Goal: Task Accomplishment & Management: Complete application form

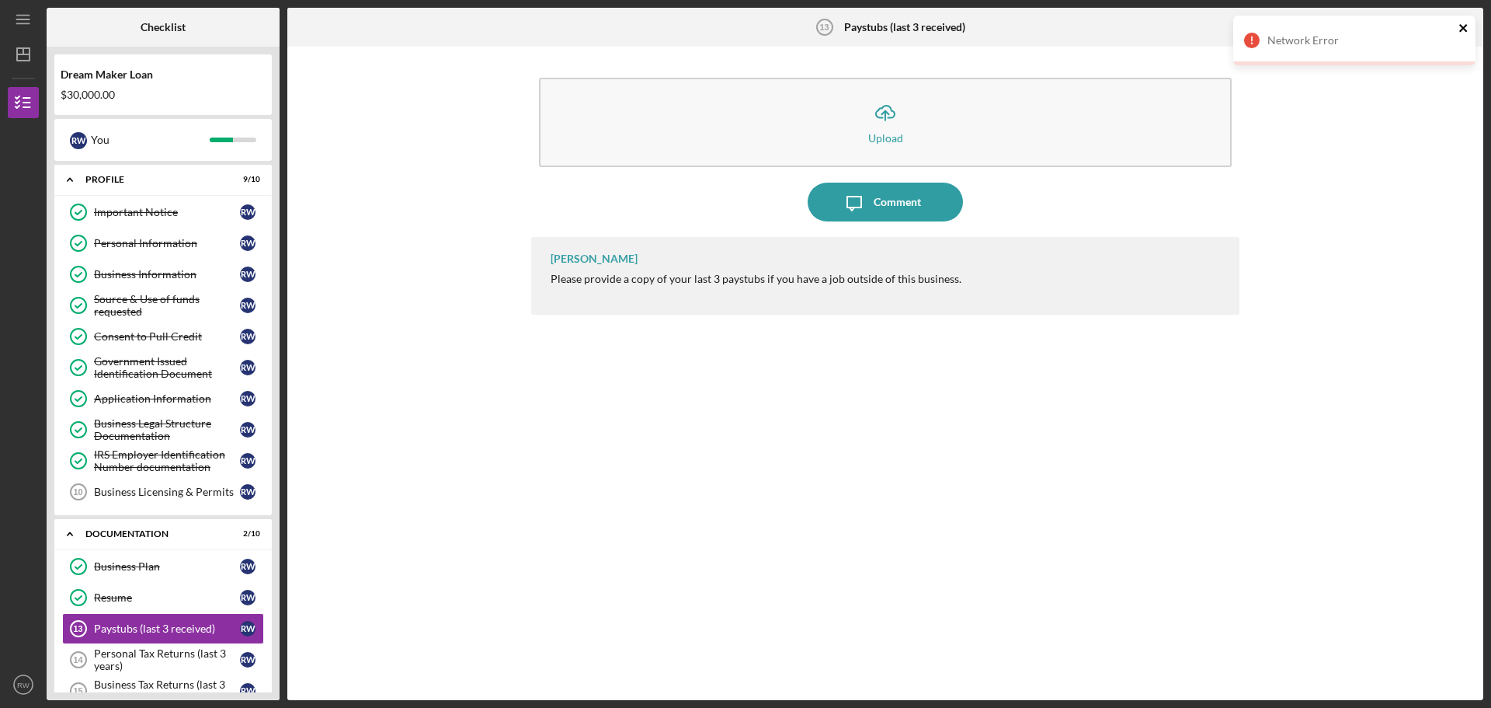
click at [1466, 30] on icon "close" at bounding box center [1464, 28] width 11 height 12
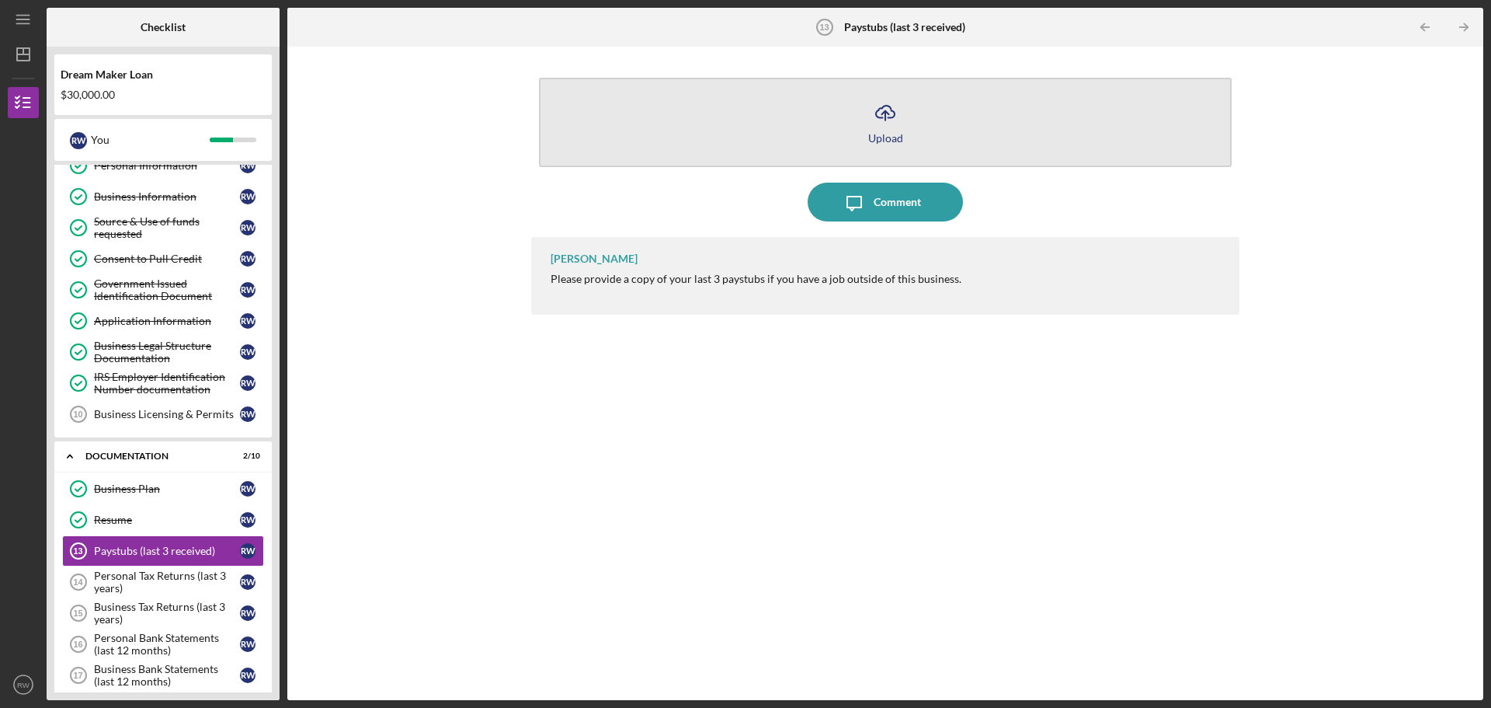
click at [883, 135] on div "Upload" at bounding box center [885, 138] width 35 height 12
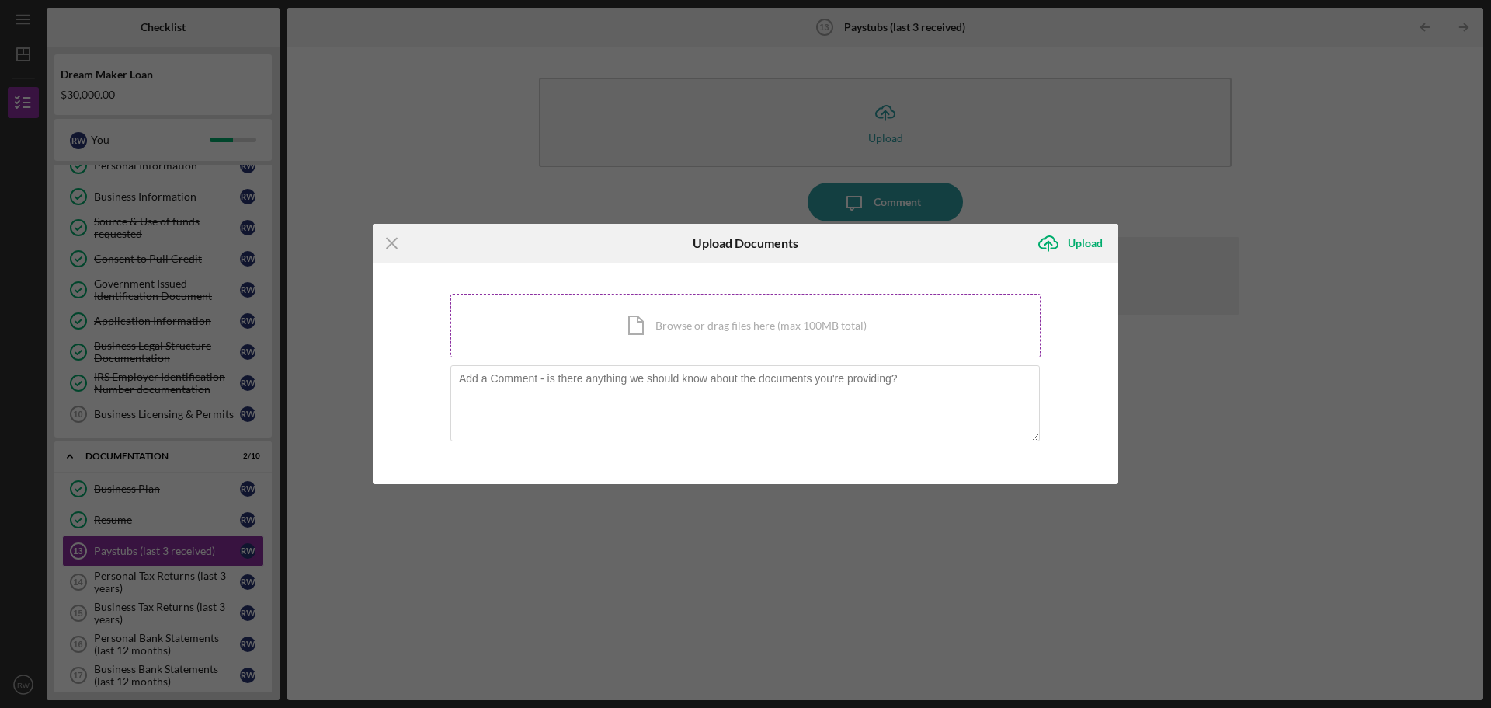
click at [688, 325] on div "Icon/Document Browse or drag files here (max 100MB total) Tap to choose files o…" at bounding box center [745, 326] width 590 height 64
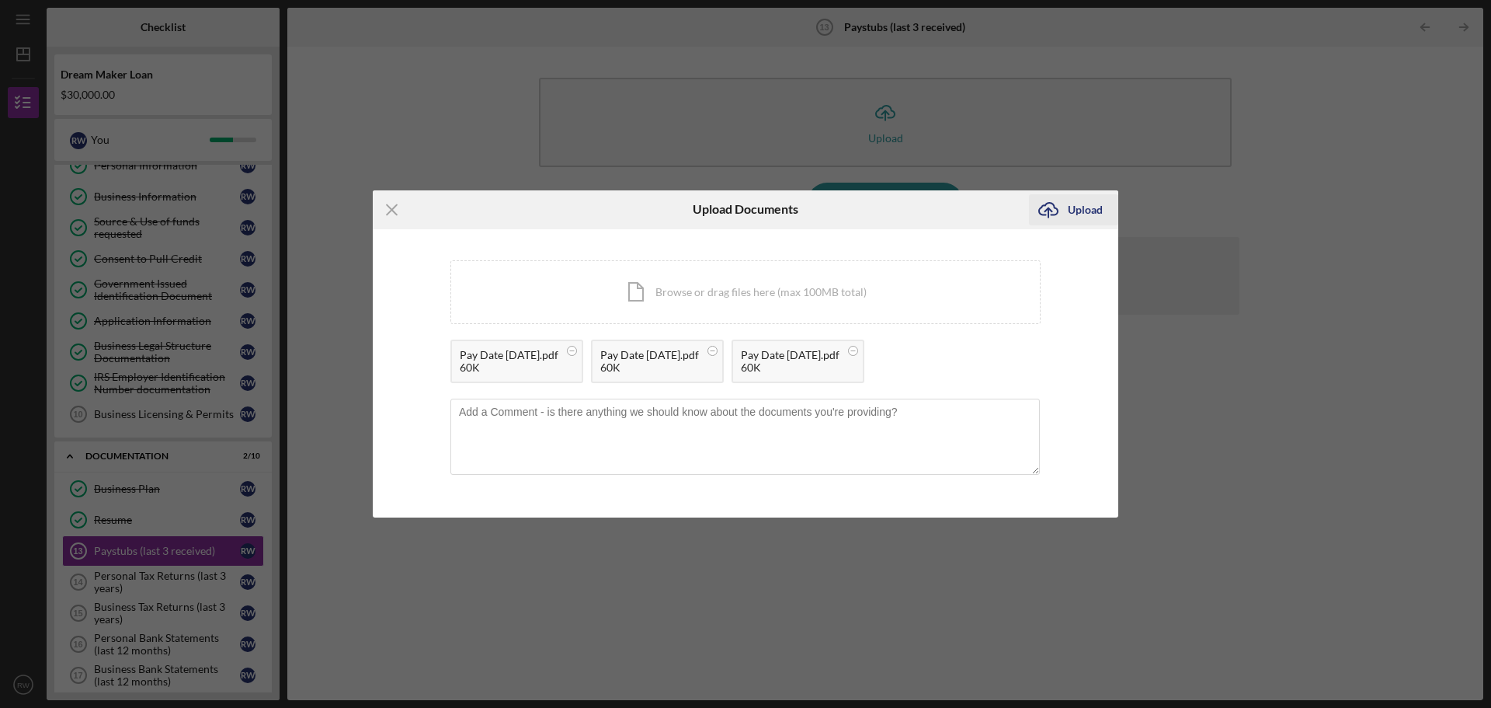
click at [1059, 206] on icon "Icon/Upload" at bounding box center [1048, 209] width 39 height 39
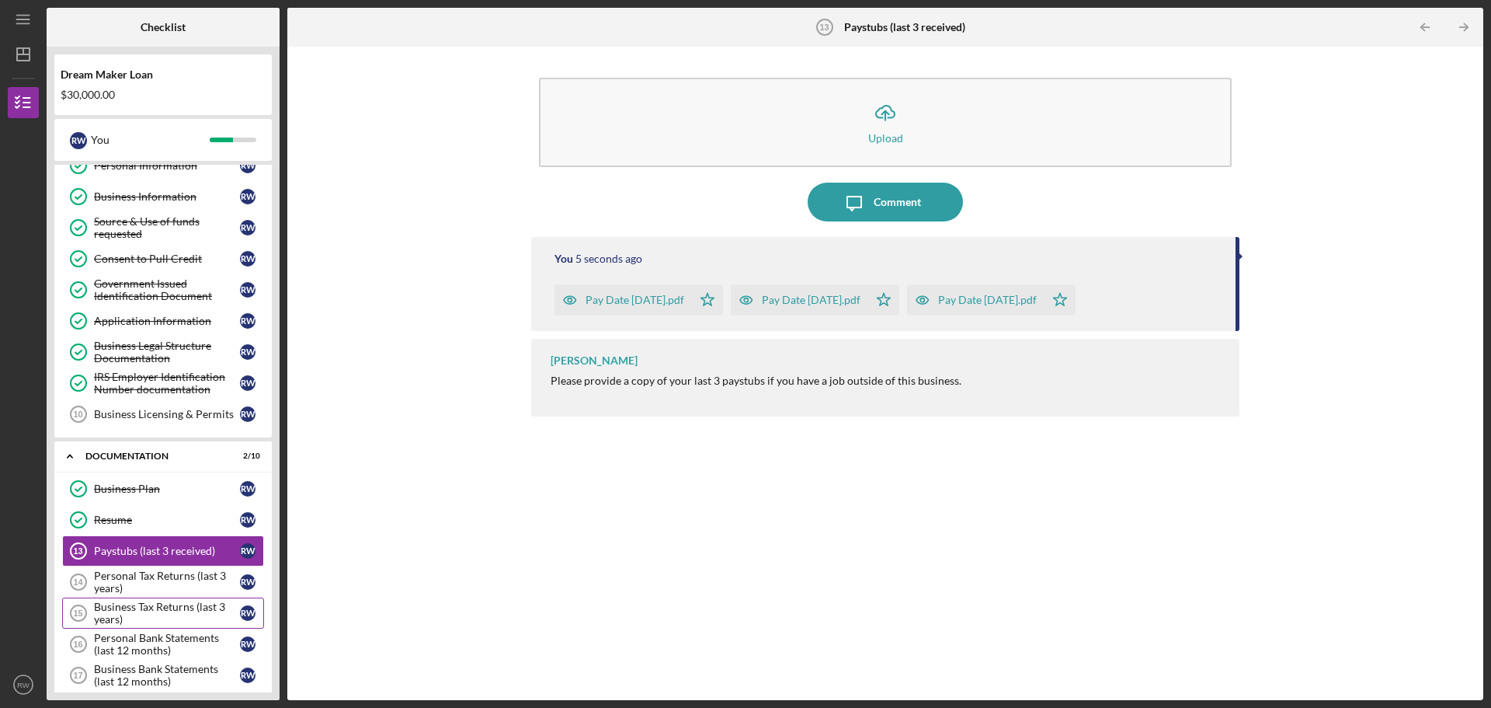
click at [141, 614] on div "Business Tax Returns (last 3 years)" at bounding box center [167, 612] width 146 height 25
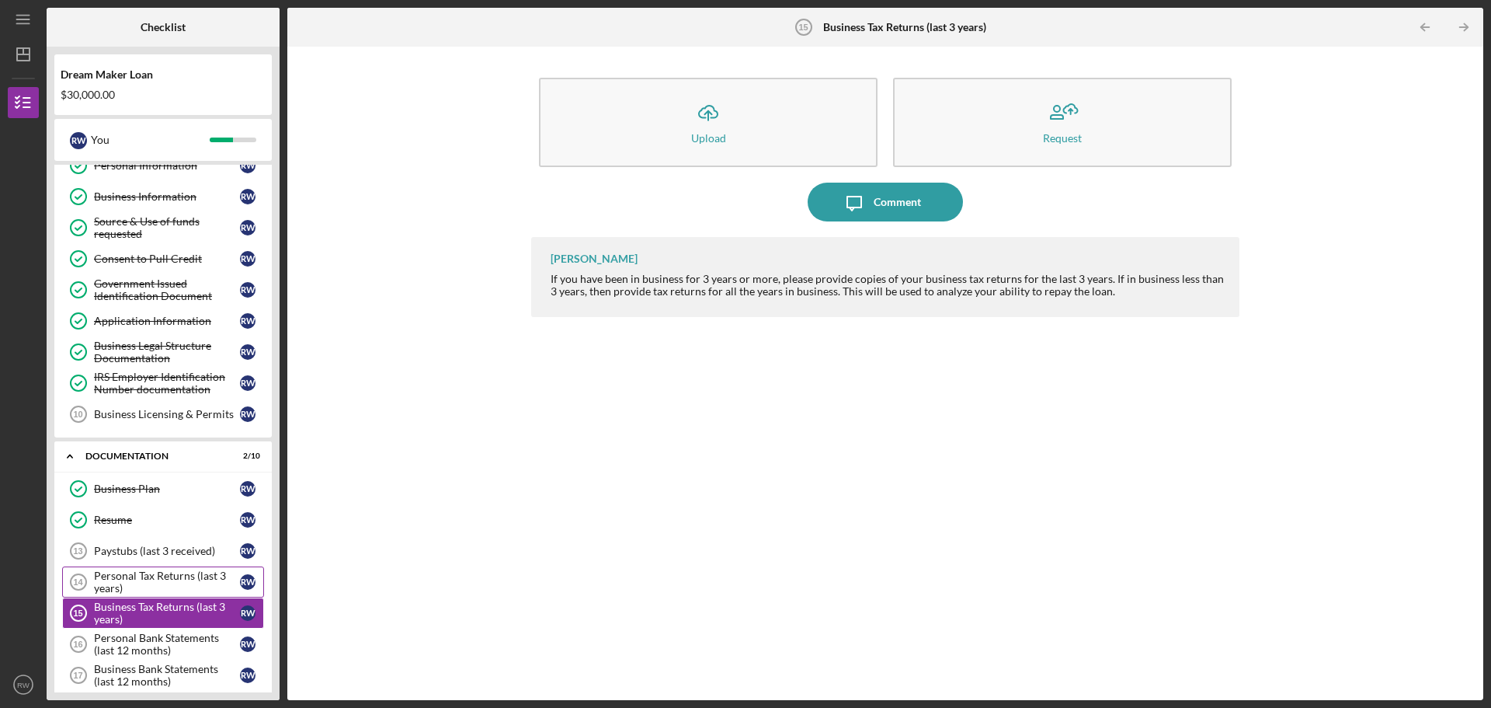
click at [144, 577] on div "Personal Tax Returns (last 3 years)" at bounding box center [167, 581] width 146 height 25
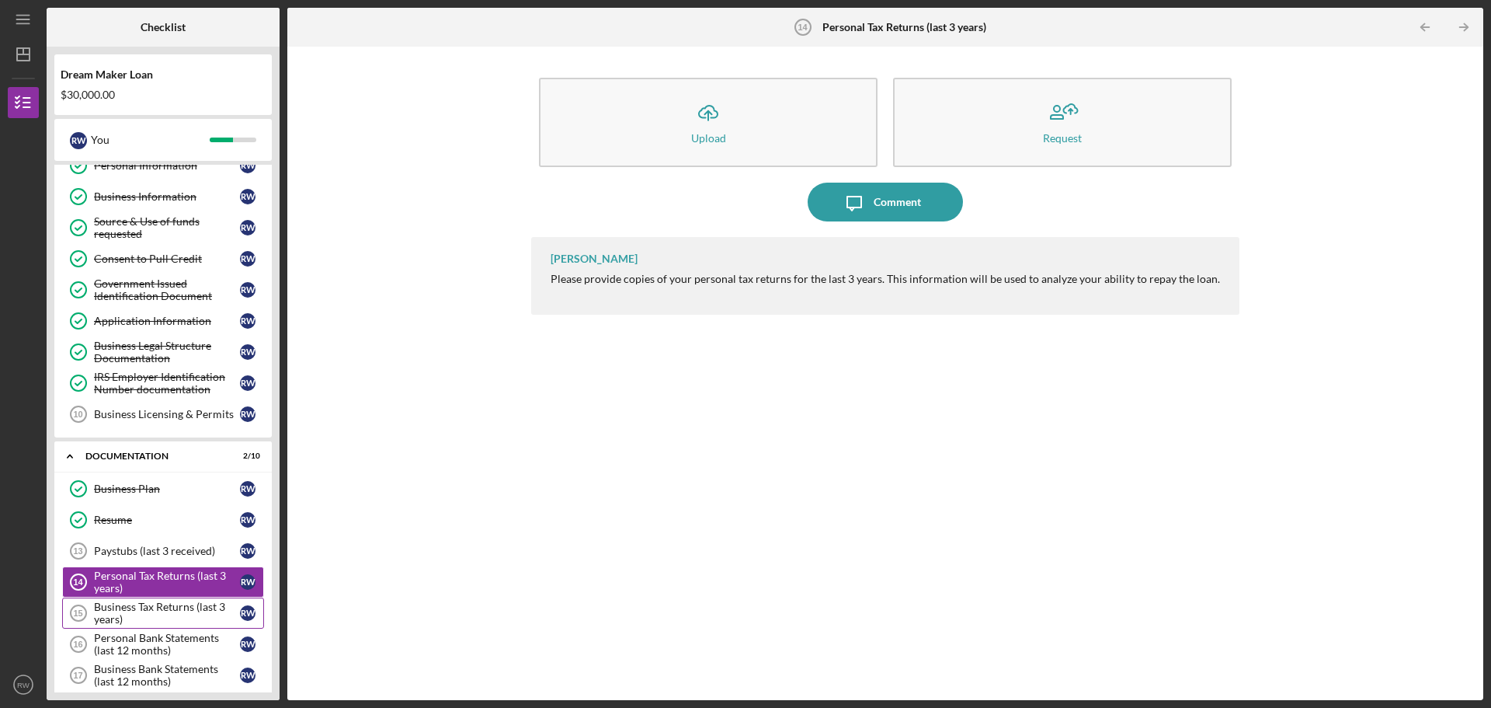
click at [148, 601] on div "Business Tax Returns (last 3 years)" at bounding box center [167, 612] width 146 height 25
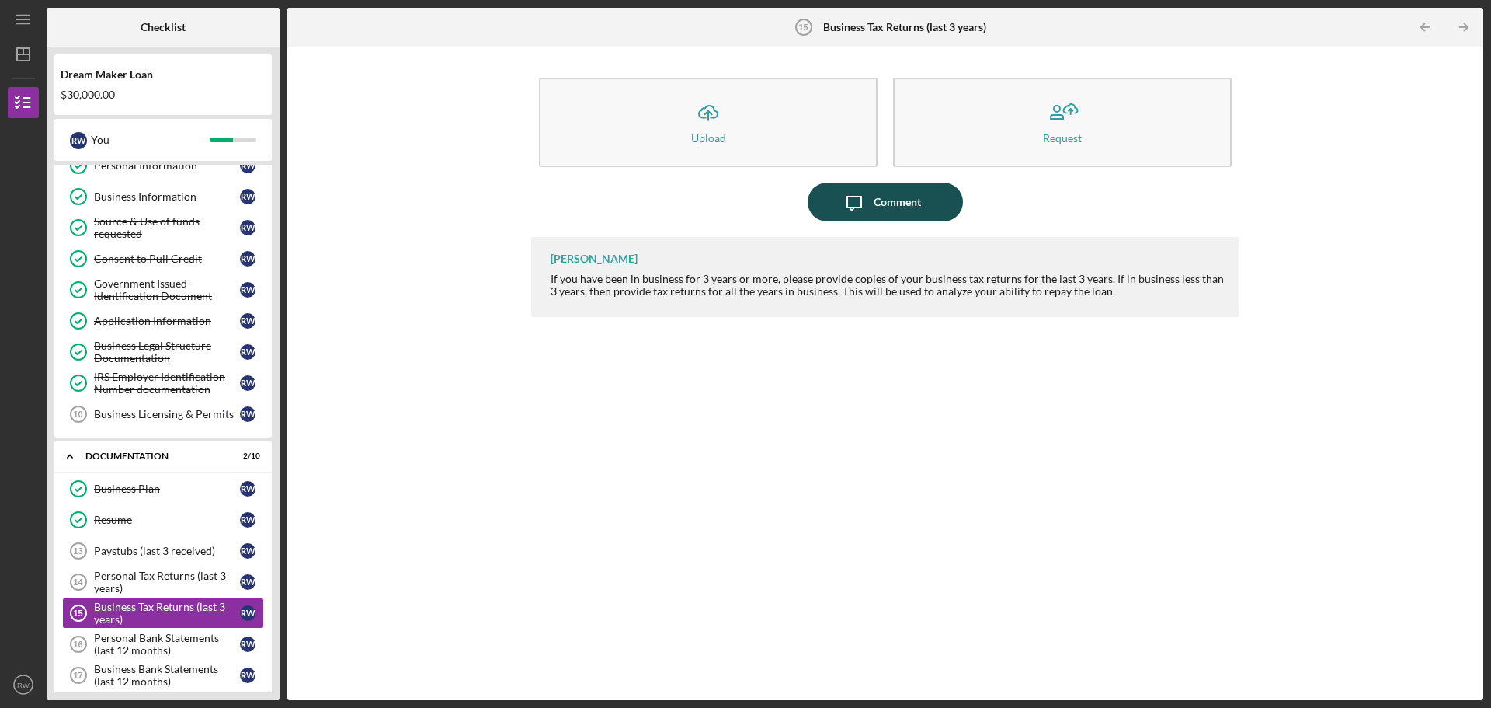
click at [890, 207] on div "Comment" at bounding box center [897, 202] width 47 height 39
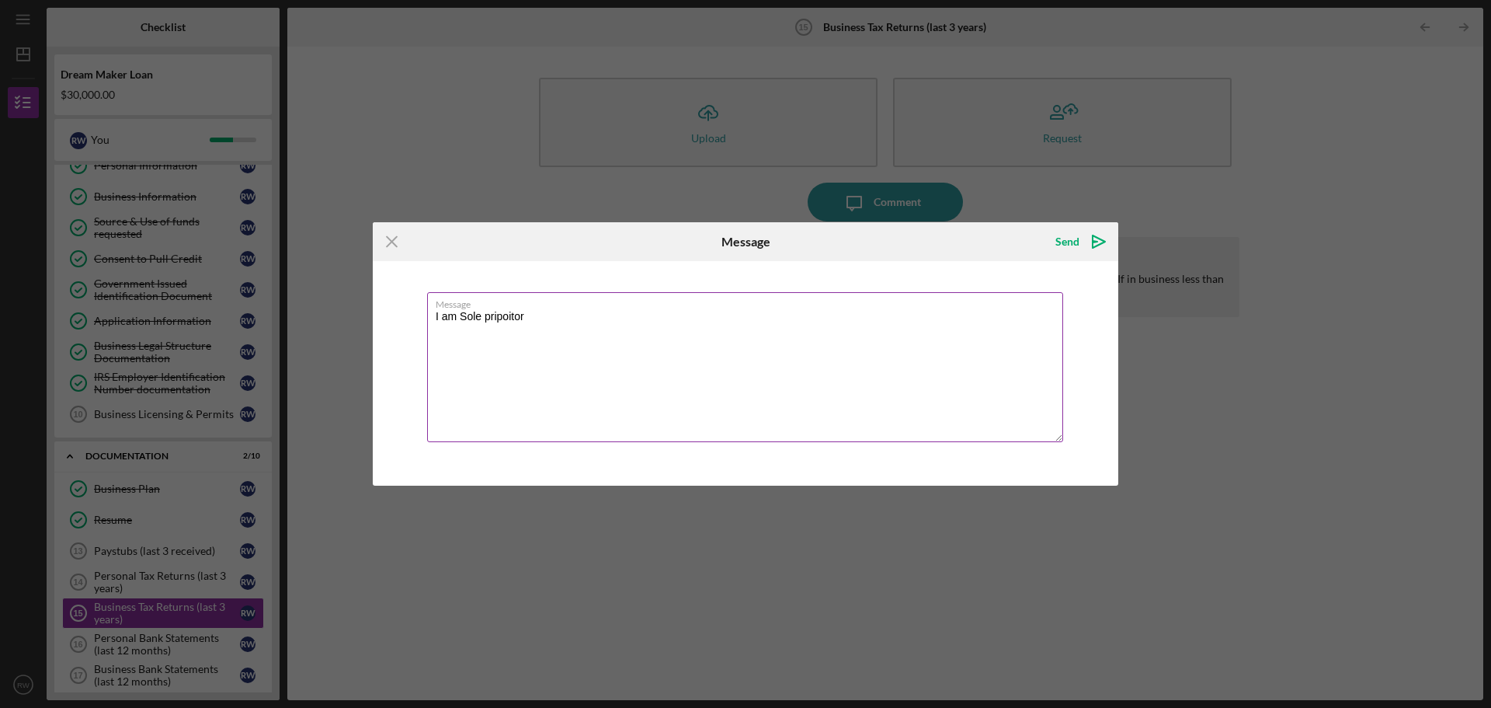
drag, startPoint x: 551, startPoint y: 384, endPoint x: 502, endPoint y: 345, distance: 63.1
click at [551, 383] on textarea "I am Sole pripoitor" at bounding box center [745, 367] width 636 height 150
drag, startPoint x: 482, startPoint y: 316, endPoint x: 491, endPoint y: 318, distance: 9.6
click at [491, 318] on textarea "I am Sole pripoitor" at bounding box center [745, 367] width 636 height 150
click at [488, 362] on textarea "I am Sole proprietor" at bounding box center [745, 367] width 636 height 150
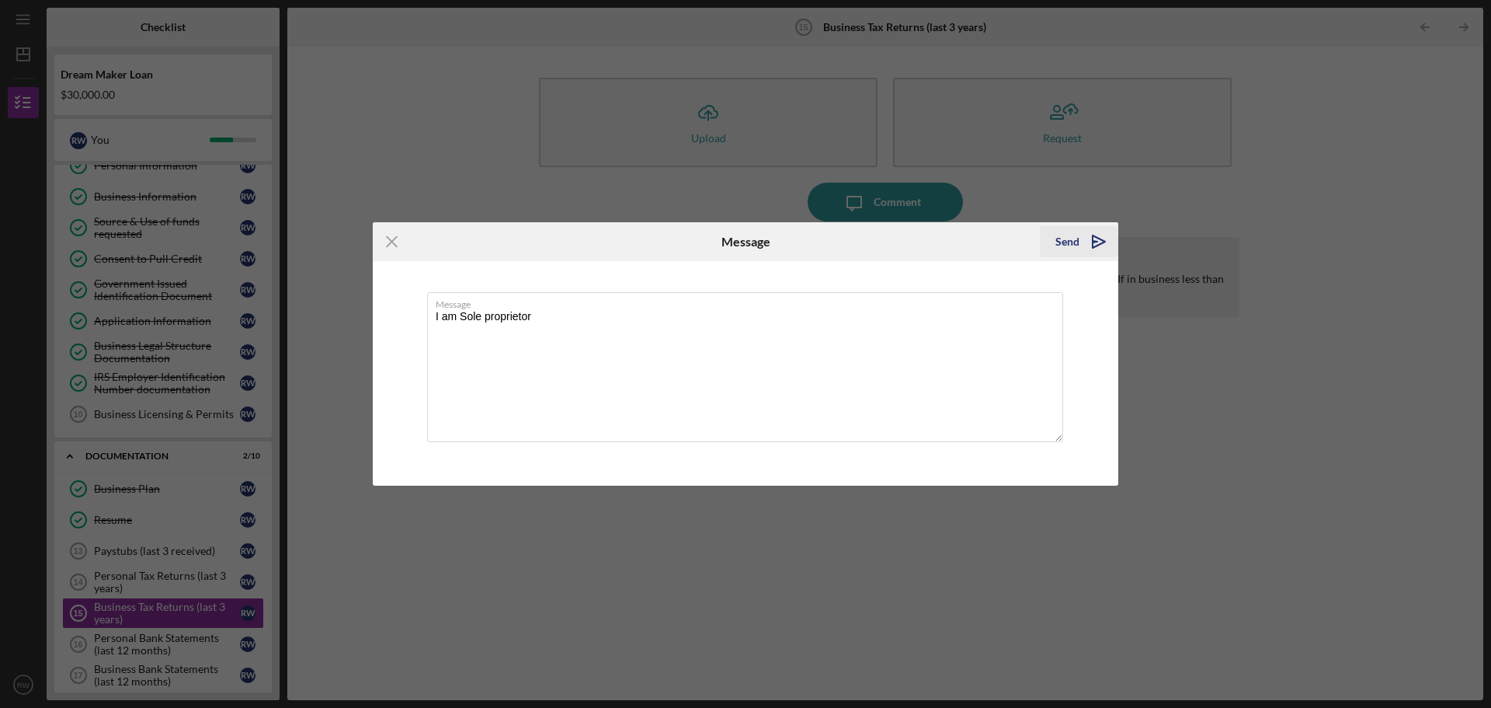
type textarea "I am Sole proprietor"
click at [1066, 238] on div "Send" at bounding box center [1067, 241] width 24 height 31
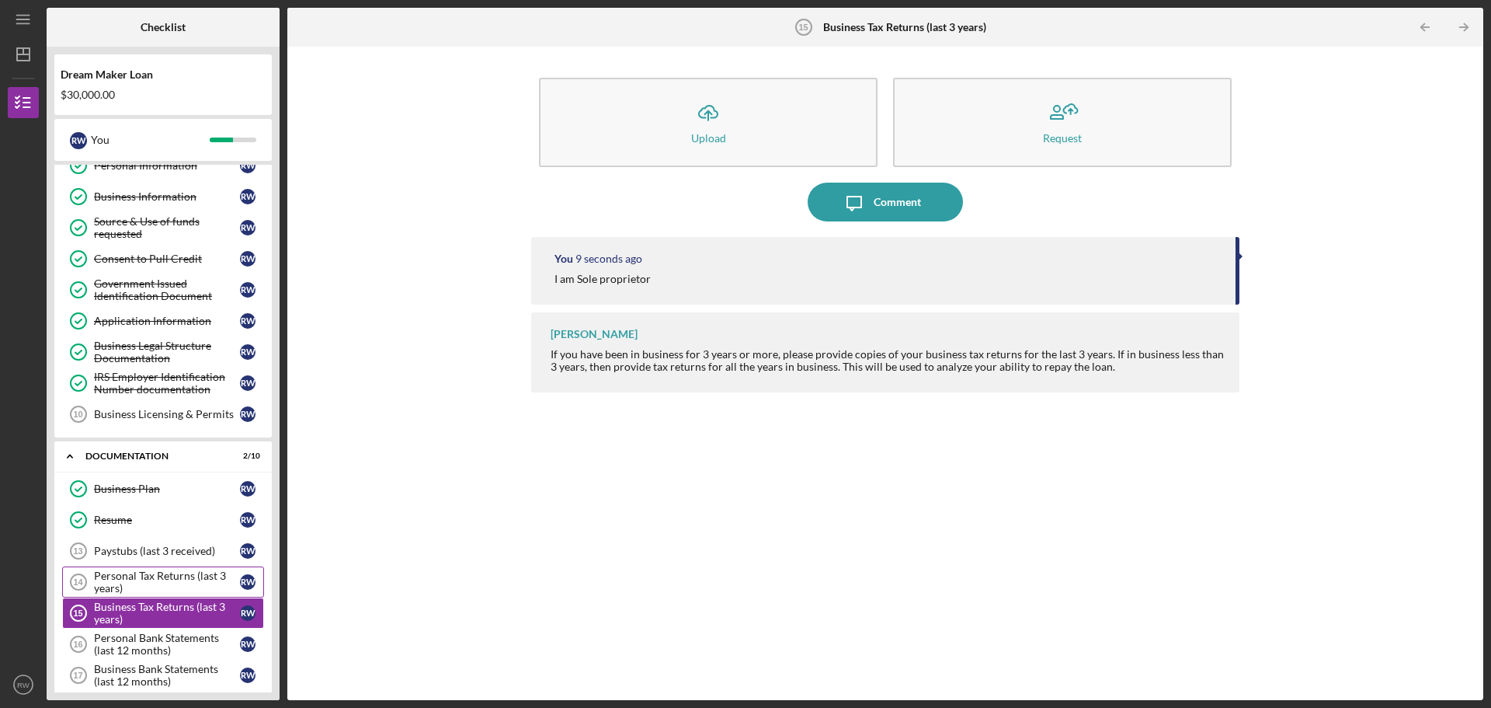
drag, startPoint x: 145, startPoint y: 572, endPoint x: 153, endPoint y: 570, distance: 7.9
click at [145, 572] on div "Personal Tax Returns (last 3 years)" at bounding box center [167, 581] width 146 height 25
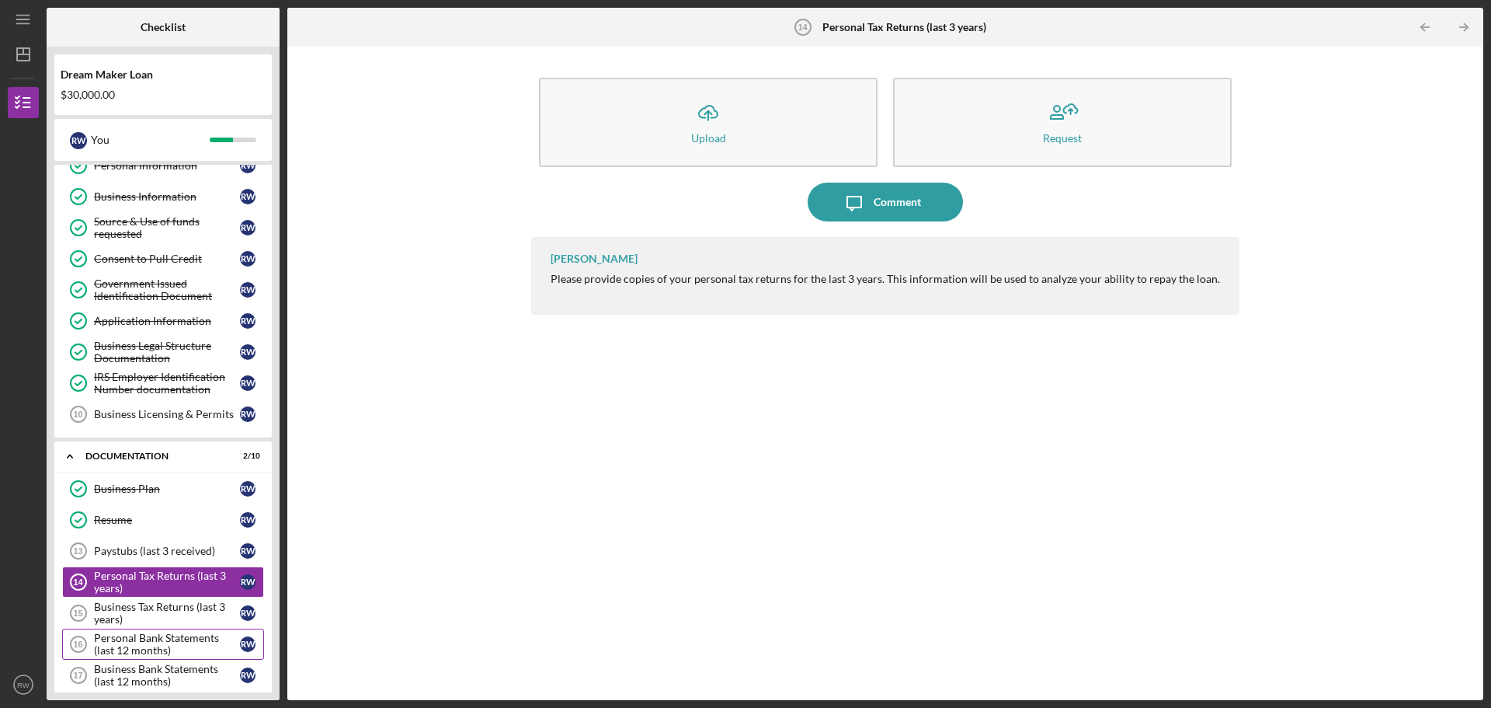
scroll to position [155, 0]
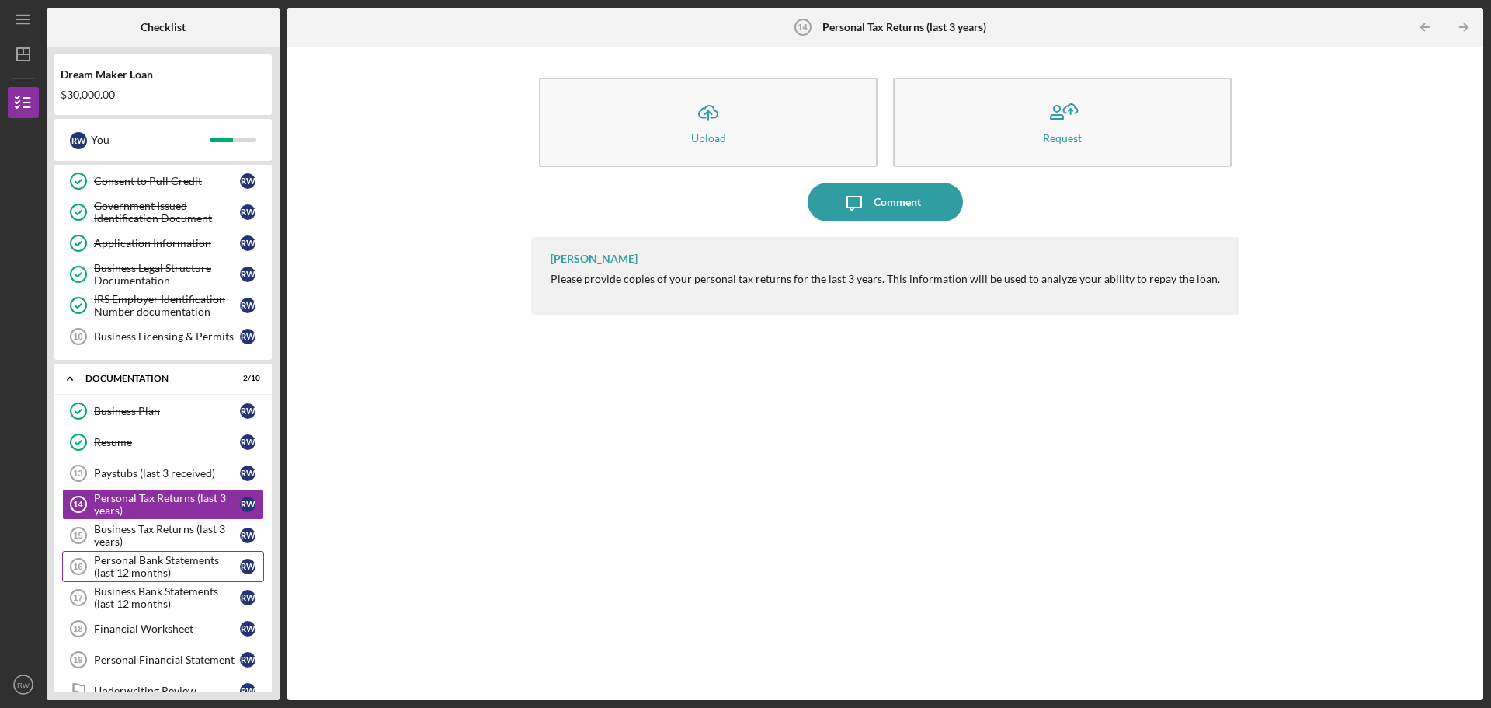
click at [151, 567] on div "Personal Bank Statements (last 12 months)" at bounding box center [167, 566] width 146 height 25
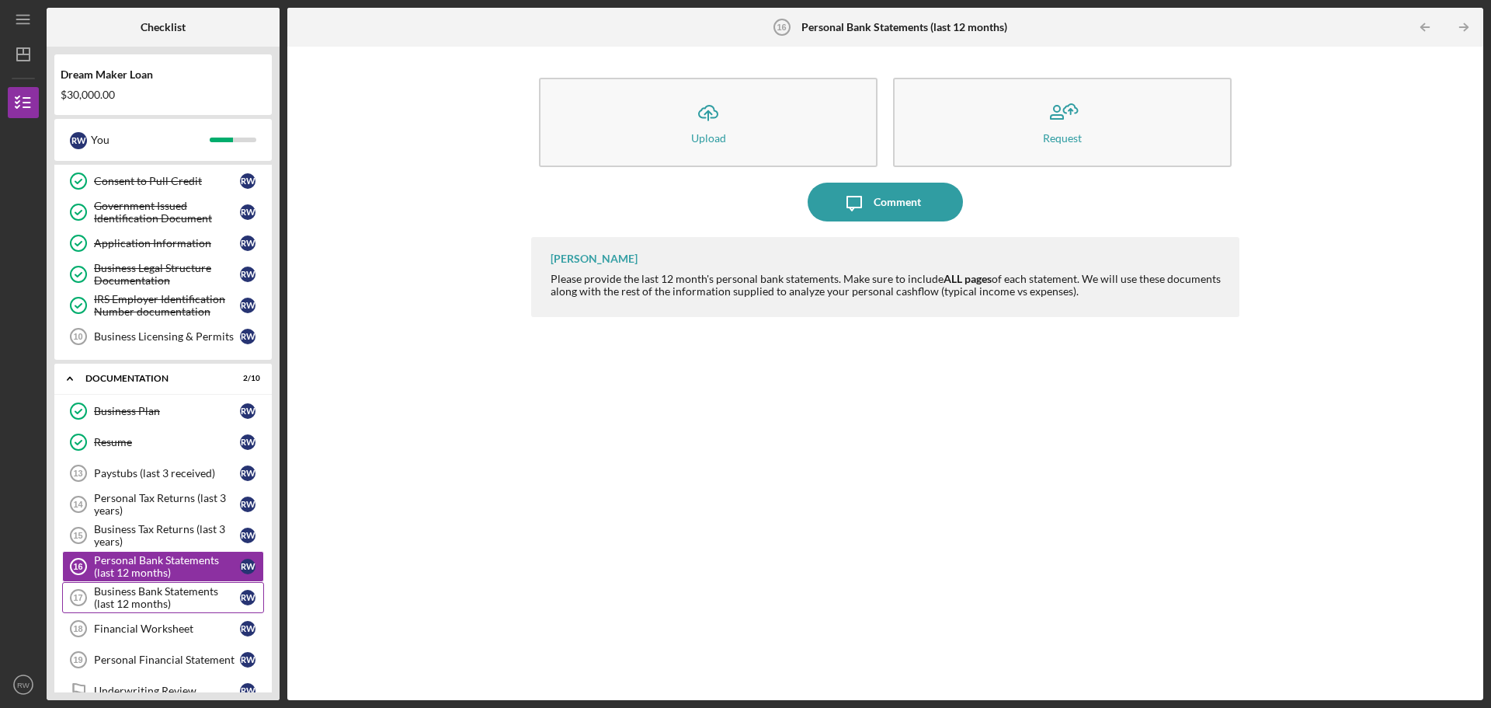
click at [148, 593] on div "Business Bank Statements (last 12 months)" at bounding box center [167, 597] width 146 height 25
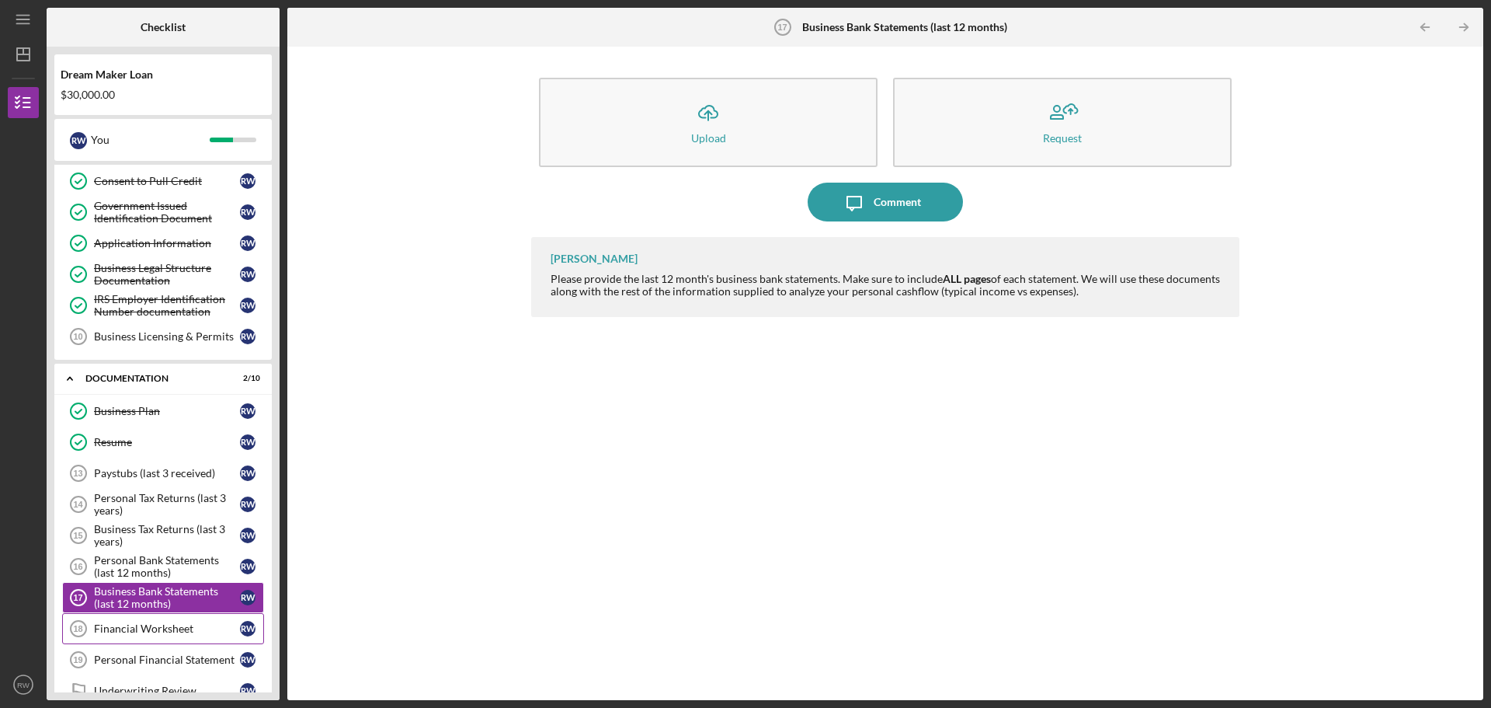
click at [188, 631] on div "Financial Worksheet" at bounding box center [167, 628] width 146 height 12
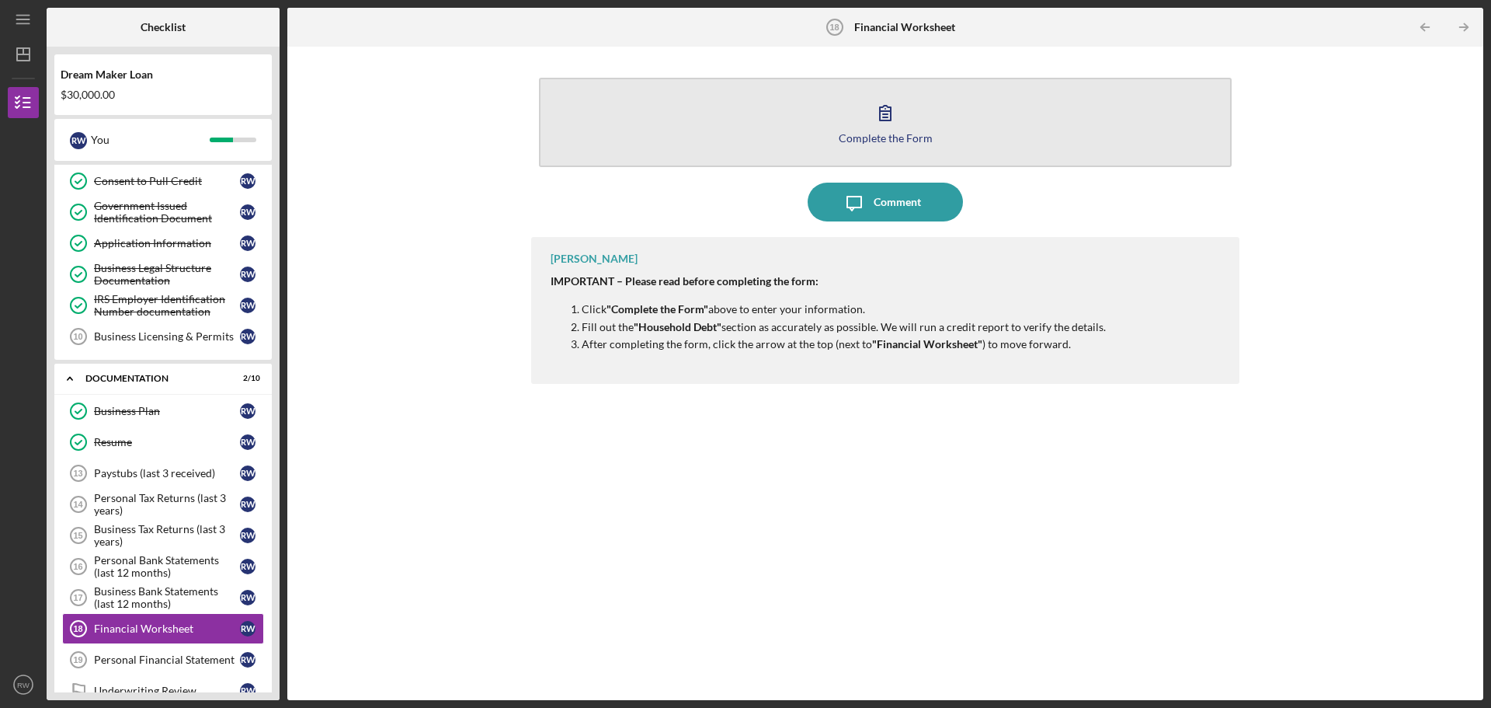
click at [843, 134] on div "Complete the Form" at bounding box center [886, 138] width 94 height 12
